Goal: Use online tool/utility: Utilize a website feature to perform a specific function

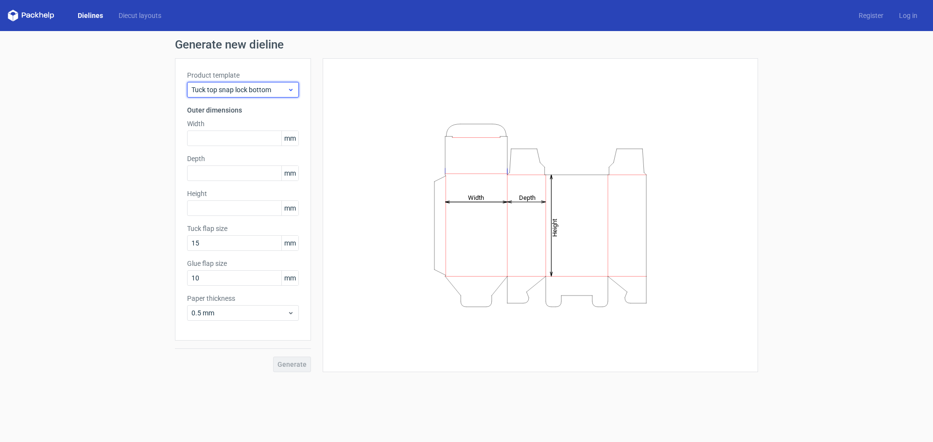
click at [292, 90] on use at bounding box center [290, 90] width 3 height 2
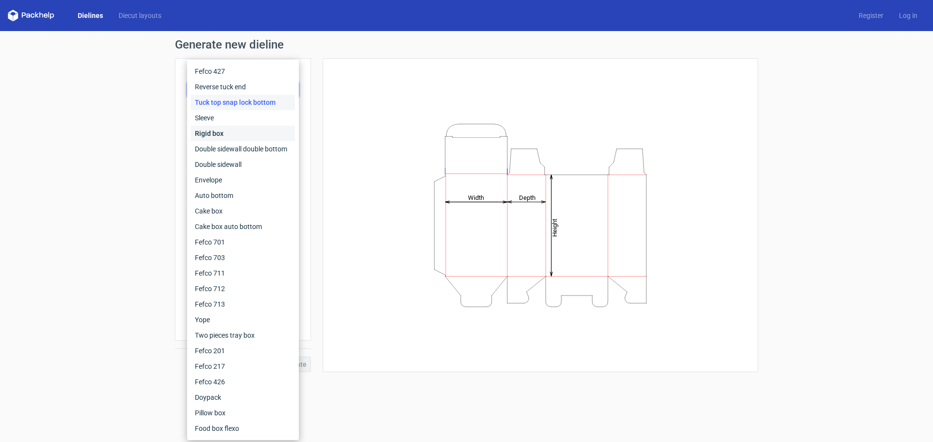
click at [210, 136] on div "Rigid box" at bounding box center [243, 134] width 104 height 16
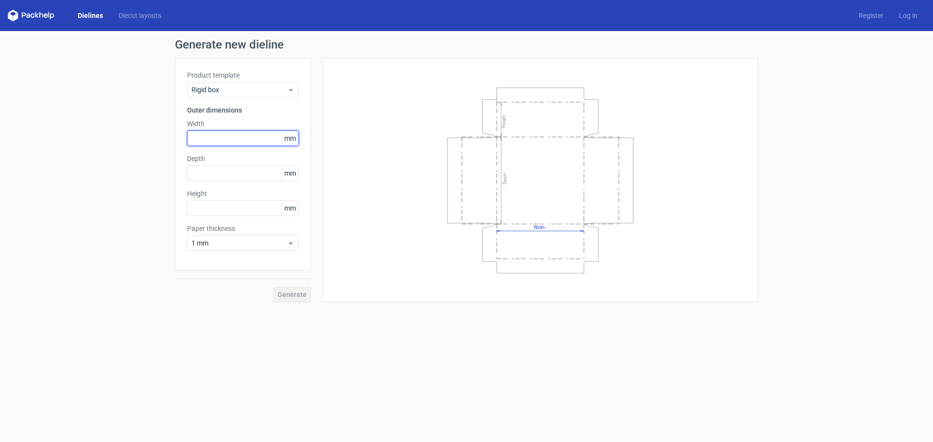
click at [222, 137] on input "text" at bounding box center [243, 139] width 112 height 16
type input "220"
type input "260"
click at [227, 209] on input "text" at bounding box center [243, 209] width 112 height 16
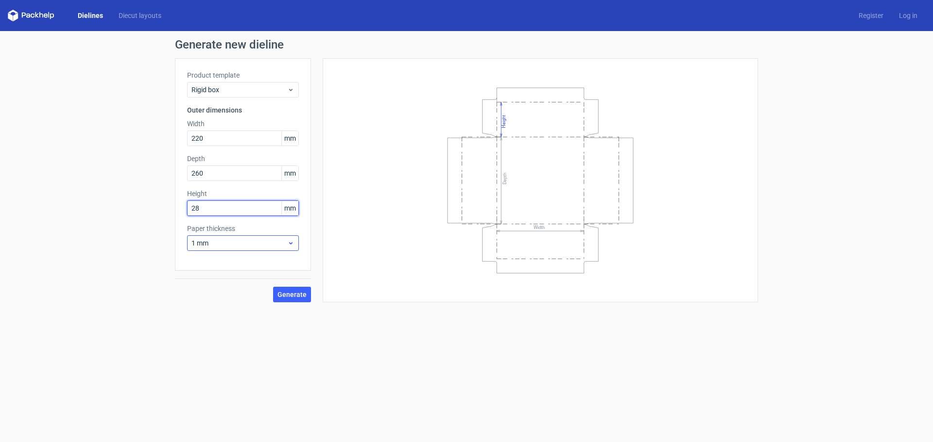
type input "28"
click at [287, 240] on icon at bounding box center [290, 243] width 7 height 8
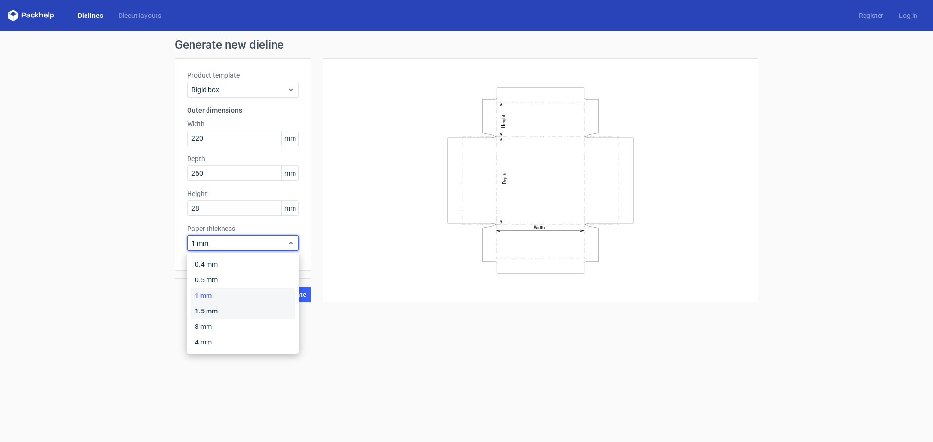
click at [213, 309] on div "1.5 mm" at bounding box center [243, 312] width 104 height 16
click at [204, 242] on span "1.5 mm" at bounding box center [239, 243] width 96 height 10
click at [200, 241] on span "1.5 mm" at bounding box center [239, 243] width 96 height 10
click at [251, 314] on div "1.5 mm" at bounding box center [243, 312] width 104 height 16
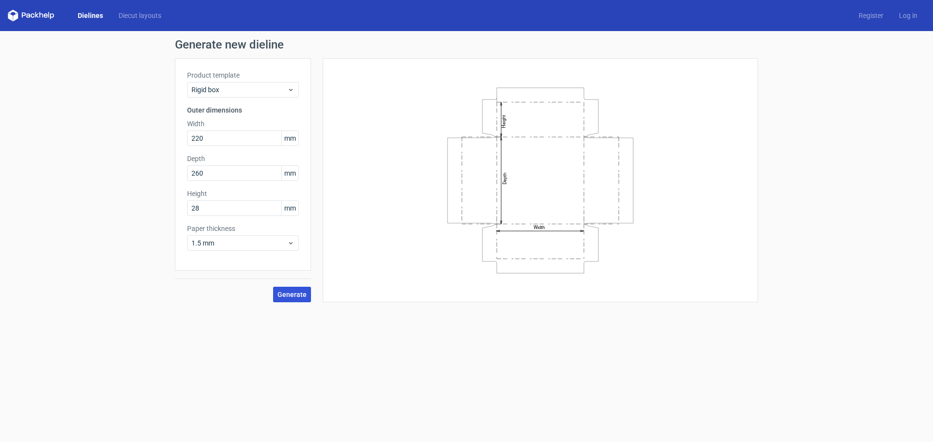
click at [293, 296] on span "Generate" at bounding box center [291, 294] width 29 height 7
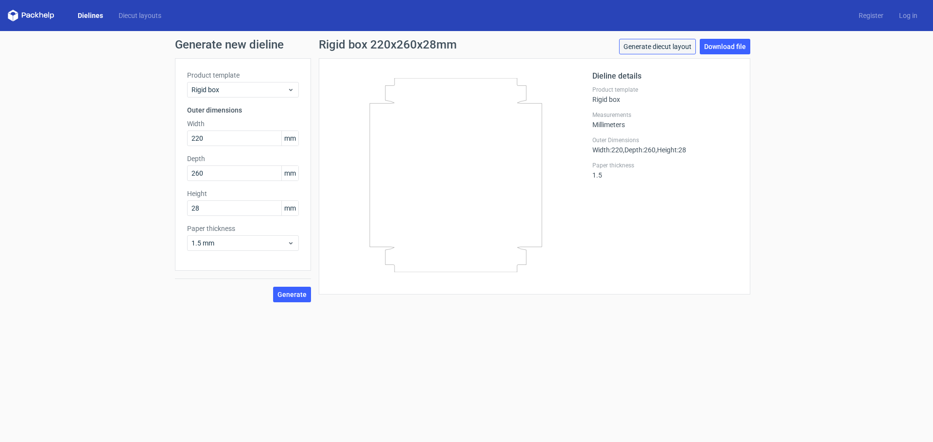
click at [674, 47] on link "Generate diecut layout" at bounding box center [657, 47] width 77 height 16
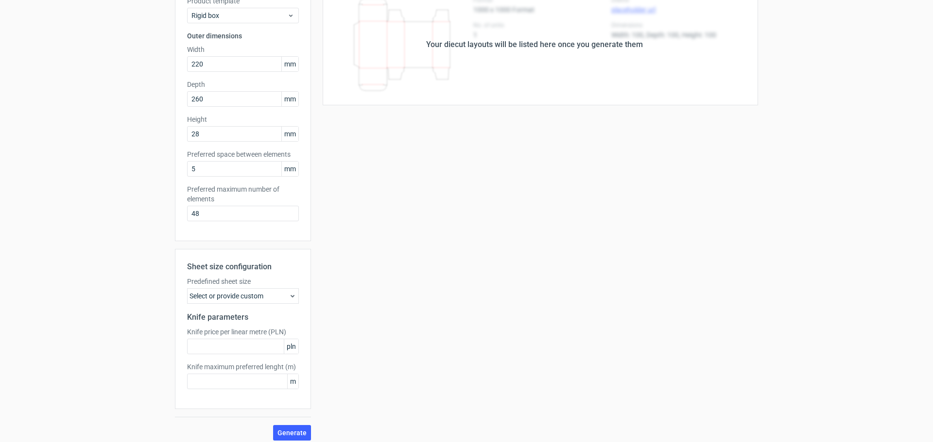
scroll to position [81, 0]
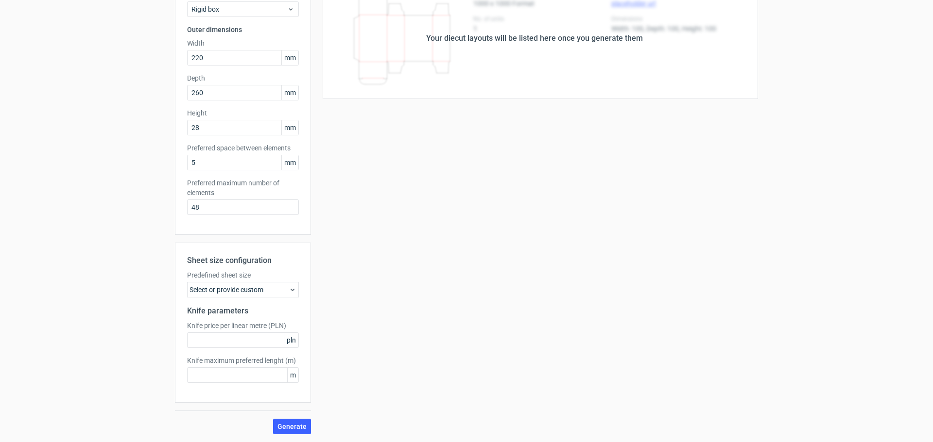
click at [259, 290] on div "Select or provide custom" at bounding box center [243, 290] width 112 height 16
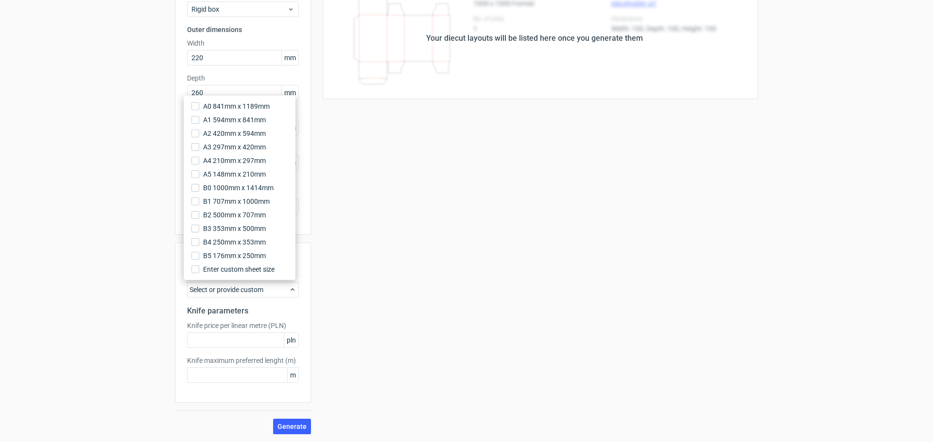
click at [259, 290] on div "Select or provide custom" at bounding box center [243, 290] width 112 height 16
click at [288, 291] on icon at bounding box center [292, 290] width 8 height 8
click at [372, 290] on div "Your diecut layouts will be listed here once you generate them Height Depth Wid…" at bounding box center [534, 206] width 447 height 457
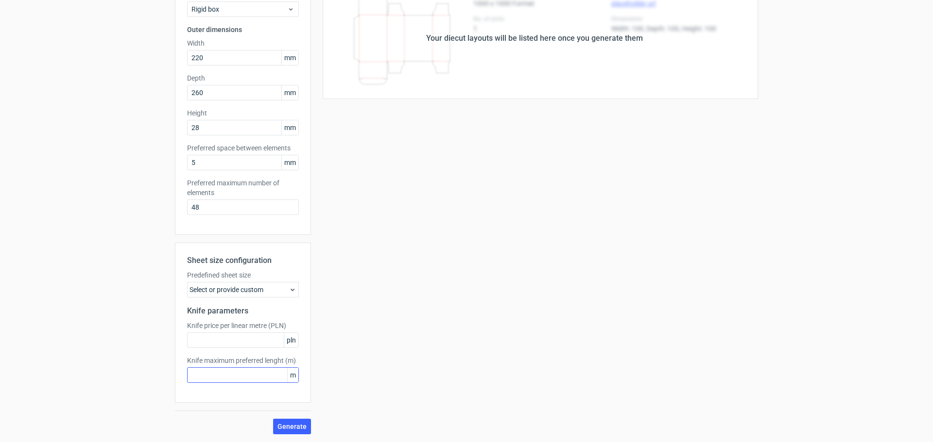
scroll to position [0, 0]
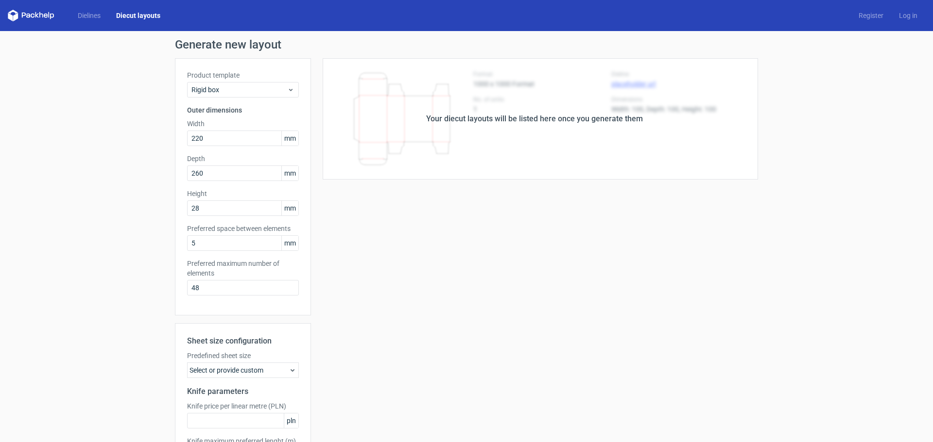
click at [70, 76] on div "Generate new layout Product template Rigid box Outer dimensions Width 220 mm De…" at bounding box center [466, 277] width 933 height 492
drag, startPoint x: 541, startPoint y: 65, endPoint x: 387, endPoint y: 65, distance: 154.4
click at [537, 65] on div "Your diecut layouts will be listed here once you generate them" at bounding box center [534, 118] width 447 height 121
